Goal: Information Seeking & Learning: Learn about a topic

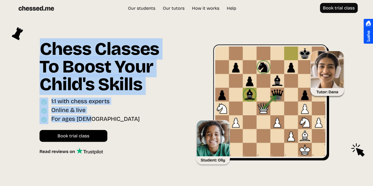
click at [146, 121] on div "Chess Classes To Boost Your Child's Skills Online interactive classes for ages …" at bounding box center [112, 100] width 150 height 150
click at [146, 121] on div "For ages [DEMOGRAPHIC_DATA]" at bounding box center [108, 119] width 138 height 9
drag, startPoint x: 140, startPoint y: 121, endPoint x: 36, endPoint y: 53, distance: 124.2
click at [37, 53] on div "Chess Classes To Boost Your Child's Skills Online interactive classes for ages …" at bounding box center [112, 100] width 150 height 150
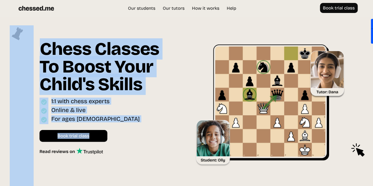
drag, startPoint x: 34, startPoint y: 52, endPoint x: 110, endPoint y: 125, distance: 105.6
click at [110, 125] on div "Chess Classes To Boost Your Child's Skills Online interactive classes for ages …" at bounding box center [186, 117] width 359 height 185
click at [111, 119] on div "For ages [DEMOGRAPHIC_DATA]" at bounding box center [108, 119] width 138 height 9
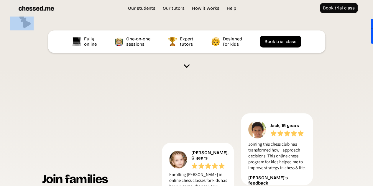
scroll to position [147, 0]
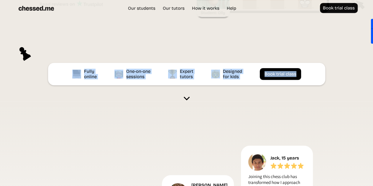
drag, startPoint x: 66, startPoint y: 70, endPoint x: 312, endPoint y: 76, distance: 245.7
click at [312, 76] on div "Fully online One-on-one sessions Expert tutors Designed for kids Book trial cla…" at bounding box center [186, 74] width 277 height 22
click at [199, 101] on link at bounding box center [186, 93] width 35 height 16
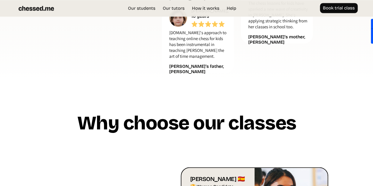
scroll to position [514, 0]
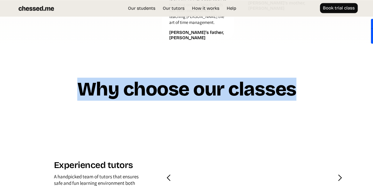
drag, startPoint x: 81, startPoint y: 78, endPoint x: 298, endPoint y: 79, distance: 216.2
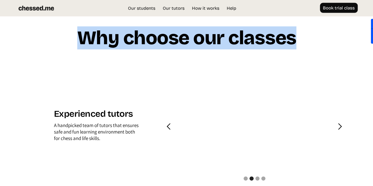
scroll to position [573, 0]
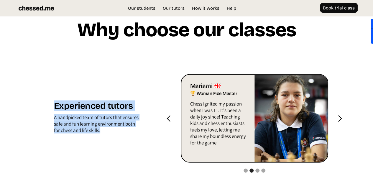
drag, startPoint x: 48, startPoint y: 92, endPoint x: 119, endPoint y: 124, distance: 77.8
click at [119, 124] on div "Experienced tutors A handpicked team of tutors that ensures safe and fun learni…" at bounding box center [109, 118] width 129 height 36
click at [120, 114] on div "A handpicked team of tutors that ensures safe and fun learning environment both…" at bounding box center [96, 125] width 85 height 22
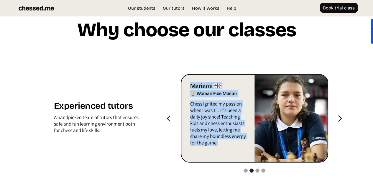
drag, startPoint x: 191, startPoint y: 74, endPoint x: 224, endPoint y: 139, distance: 73.5
click at [224, 139] on div "[PERSON_NAME] 🇬🇪 🏆 Woman Fide Master Chess ignited my passion when I was 11. It…" at bounding box center [216, 113] width 76 height 77
click at [229, 107] on p "Chess ignited my passion when I was 11. It's been a daily joy since! Teaching k…" at bounding box center [218, 124] width 57 height 48
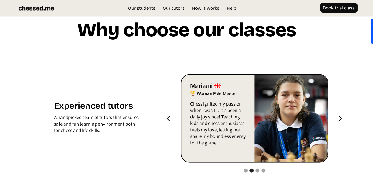
click at [339, 115] on div "next slide" at bounding box center [339, 118] width 7 height 7
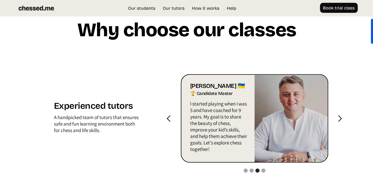
click at [339, 115] on div "next slide" at bounding box center [339, 118] width 7 height 7
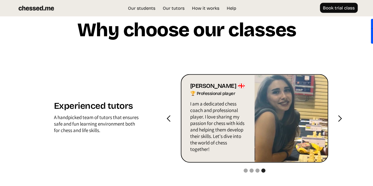
click at [339, 115] on div "next slide" at bounding box center [339, 118] width 7 height 7
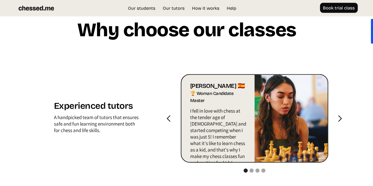
click at [339, 115] on div "next slide" at bounding box center [339, 118] width 7 height 7
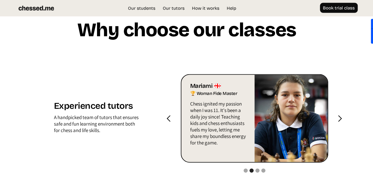
click at [170, 115] on div "previous slide" at bounding box center [168, 118] width 7 height 7
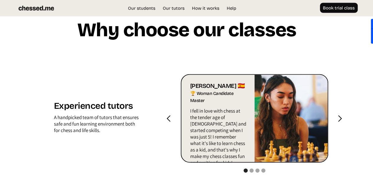
click at [343, 115] on div "next slide" at bounding box center [339, 118] width 7 height 7
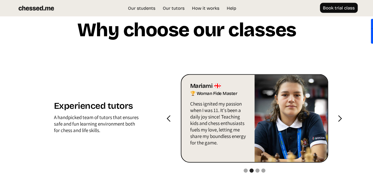
click at [343, 115] on div "next slide" at bounding box center [339, 118] width 7 height 7
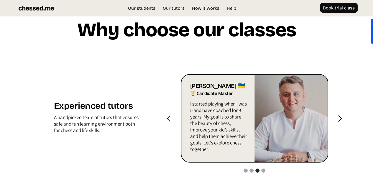
click at [343, 115] on div "next slide" at bounding box center [339, 118] width 7 height 7
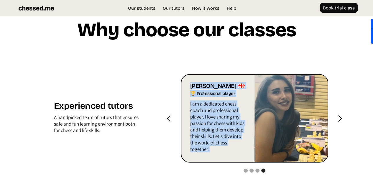
drag, startPoint x: 190, startPoint y: 74, endPoint x: 216, endPoint y: 137, distance: 68.3
click at [216, 137] on div "[PERSON_NAME] 🇬🇪 🏆 Professional player I am a dedicated chess coach and profess…" at bounding box center [216, 115] width 76 height 80
click at [216, 137] on p "I am a dedicated chess coach and professional player. I love sharing my passion…" at bounding box center [218, 127] width 57 height 55
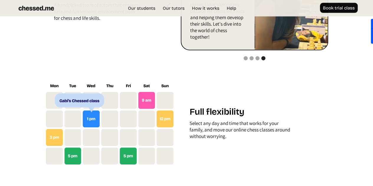
scroll to position [691, 0]
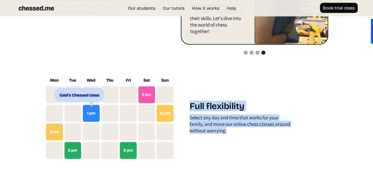
drag, startPoint x: 191, startPoint y: 92, endPoint x: 232, endPoint y: 118, distance: 47.9
click at [232, 118] on div "Full flexibility Select any day and time that works for your family, and move o…" at bounding box center [254, 119] width 147 height 36
click at [232, 118] on div "Select any day and time that works for your family, and move our online chess c…" at bounding box center [240, 125] width 103 height 22
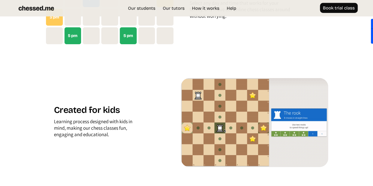
scroll to position [808, 0]
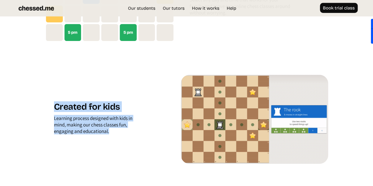
drag, startPoint x: 60, startPoint y: 95, endPoint x: 132, endPoint y: 123, distance: 78.0
click at [132, 123] on div "Created for kids Learning process designed with kids in mind, making our chess …" at bounding box center [109, 119] width 129 height 36
click at [132, 123] on div "Learning process designed with kids in mind, making our chess classes fun, enga…" at bounding box center [96, 126] width 85 height 22
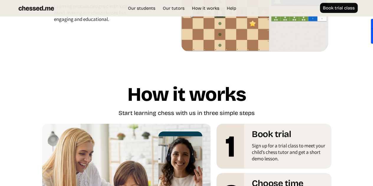
scroll to position [926, 0]
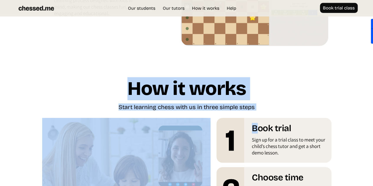
drag, startPoint x: 126, startPoint y: 75, endPoint x: 258, endPoint y: 102, distance: 134.7
click at [258, 102] on div "How it works Start learning chess with us in three simple steps Book trial Sign…" at bounding box center [186, 165] width 283 height 202
click at [213, 103] on div "Start learning chess with us in three simple steps" at bounding box center [186, 107] width 136 height 9
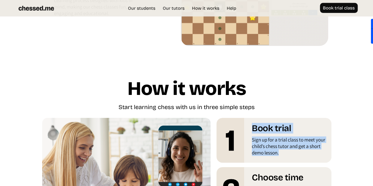
drag, startPoint x: 229, startPoint y: 114, endPoint x: 325, endPoint y: 145, distance: 101.0
click at [325, 145] on div "Book trial Sign up for a trial class to meet your child’s chess tutor and get a…" at bounding box center [273, 138] width 115 height 41
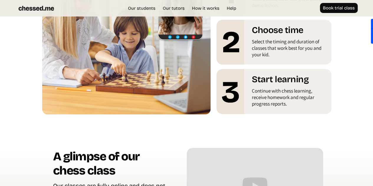
click at [280, 38] on div "Select the timing and duration of classes that work best for you and your kid." at bounding box center [289, 49] width 75 height 22
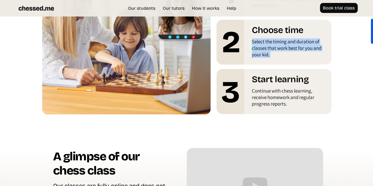
click at [280, 38] on div "Select the timing and duration of classes that work best for you and your kid." at bounding box center [289, 49] width 75 height 22
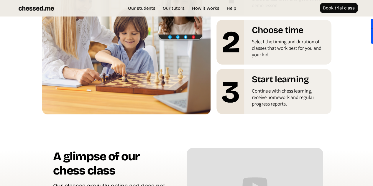
click at [277, 25] on h1 "Choose time" at bounding box center [289, 32] width 75 height 14
click at [287, 74] on h1 "Start learning" at bounding box center [289, 81] width 75 height 14
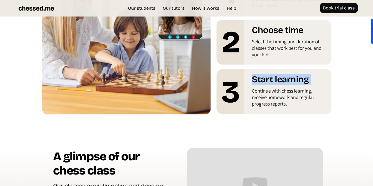
click at [287, 74] on h1 "Start learning" at bounding box center [289, 81] width 75 height 14
click at [276, 87] on div "Continue with chess learning, receive homework and regular progress reports." at bounding box center [289, 98] width 75 height 22
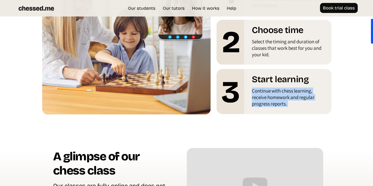
click at [276, 87] on div "Continue with chess learning, receive homework and regular progress reports." at bounding box center [289, 98] width 75 height 22
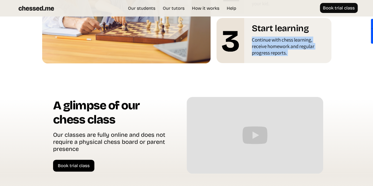
scroll to position [1132, 0]
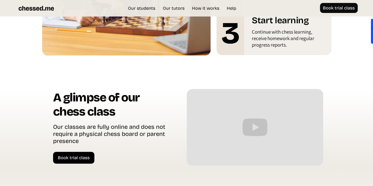
click at [114, 90] on h1 "A glimpse of our chess class" at bounding box center [111, 106] width 116 height 33
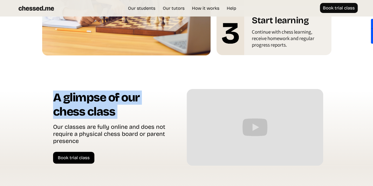
click at [114, 90] on h1 "A glimpse of our chess class" at bounding box center [111, 106] width 116 height 33
click at [109, 108] on h1 "A glimpse of our chess class" at bounding box center [111, 106] width 116 height 33
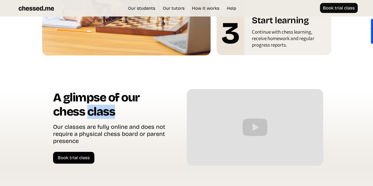
click at [109, 108] on h1 "A glimpse of our chess class" at bounding box center [111, 106] width 116 height 33
click at [108, 123] on div "Our classes are fully online and does not require a physical chess board or par…" at bounding box center [111, 134] width 116 height 23
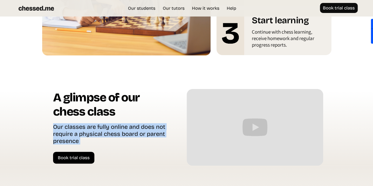
click at [108, 123] on div "Our classes are fully online and does not require a physical chess board or par…" at bounding box center [111, 134] width 116 height 23
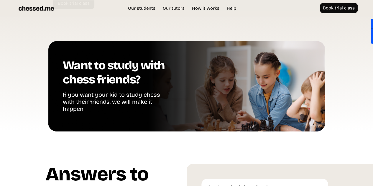
scroll to position [1309, 0]
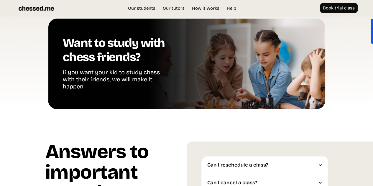
click at [105, 36] on h1 "Want to study with chess friends?" at bounding box center [117, 52] width 109 height 33
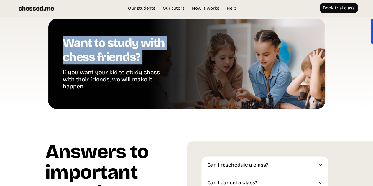
click at [105, 36] on h1 "Want to study with chess friends?" at bounding box center [117, 52] width 109 height 33
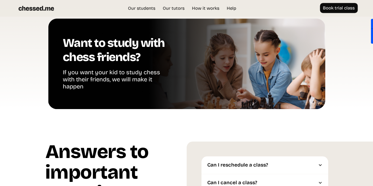
click at [104, 69] on div "If you want your kid to study chess with their friends, we will make it happen" at bounding box center [117, 80] width 109 height 23
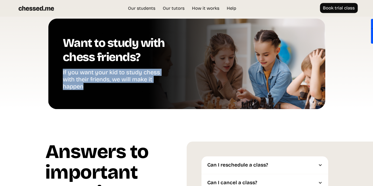
click at [104, 69] on div "If you want your kid to study chess with their friends, we will make it happen" at bounding box center [117, 80] width 109 height 23
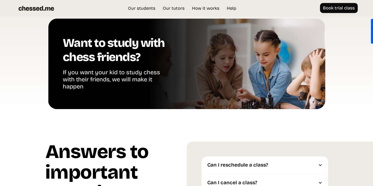
click at [91, 141] on h1 "Answers to important questions" at bounding box center [115, 174] width 141 height 66
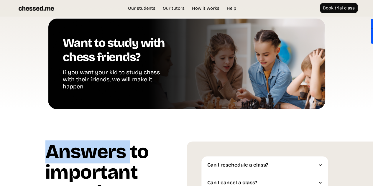
click at [91, 141] on h1 "Answers to important questions" at bounding box center [115, 174] width 141 height 66
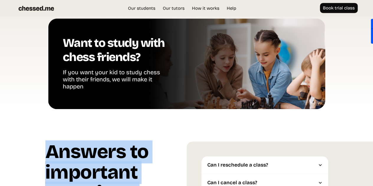
click at [91, 141] on h1 "Answers to important questions" at bounding box center [115, 174] width 141 height 66
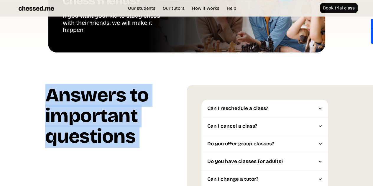
scroll to position [1398, 0]
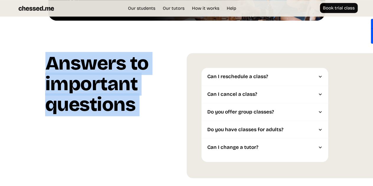
click at [200, 56] on div "Can I reschedule a class? You have the flexibility to reschedule a booked class…" at bounding box center [279, 115] width 186 height 125
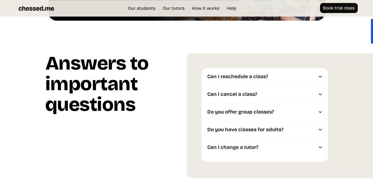
drag, startPoint x: 199, startPoint y: 51, endPoint x: 308, endPoint y: 133, distance: 136.5
click at [317, 128] on div "Can I reschedule a class? You have the flexibility to reschedule a booked class…" at bounding box center [279, 115] width 186 height 125
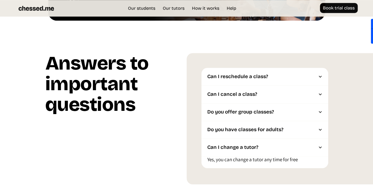
click at [244, 121] on div "Do you have classes for adults?" at bounding box center [264, 130] width 127 height 18
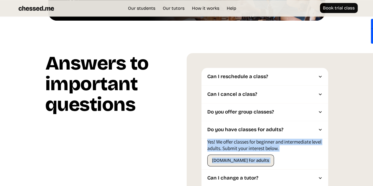
click at [241, 109] on div "Do you offer group classes?" at bounding box center [261, 112] width 109 height 6
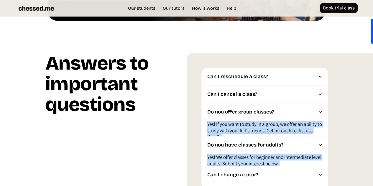
click at [234, 91] on div "Can I cancel a class?" at bounding box center [261, 94] width 109 height 6
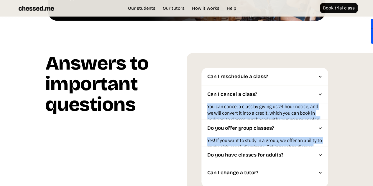
click at [231, 68] on div "Can I reschedule a class?" at bounding box center [264, 77] width 127 height 18
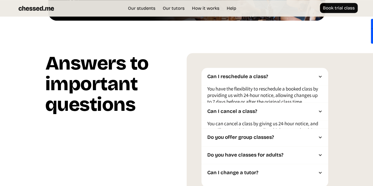
click at [197, 71] on div "Can I reschedule a class? You have the flexibility to reschedule a booked class…" at bounding box center [279, 128] width 186 height 150
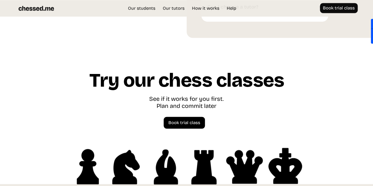
scroll to position [1515, 0]
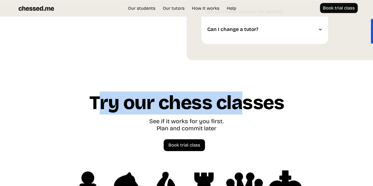
drag, startPoint x: 97, startPoint y: 77, endPoint x: 245, endPoint y: 107, distance: 151.4
click at [245, 107] on div "Try our chess classes See if it works for you first. Plan and commit later Spea…" at bounding box center [186, 150] width 283 height 114
click at [168, 93] on h1 "Try our chess classes" at bounding box center [186, 105] width 195 height 25
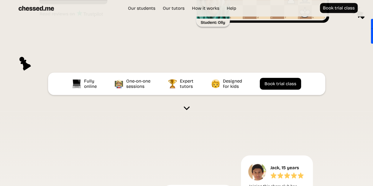
scroll to position [0, 0]
